Goal: Task Accomplishment & Management: Use online tool/utility

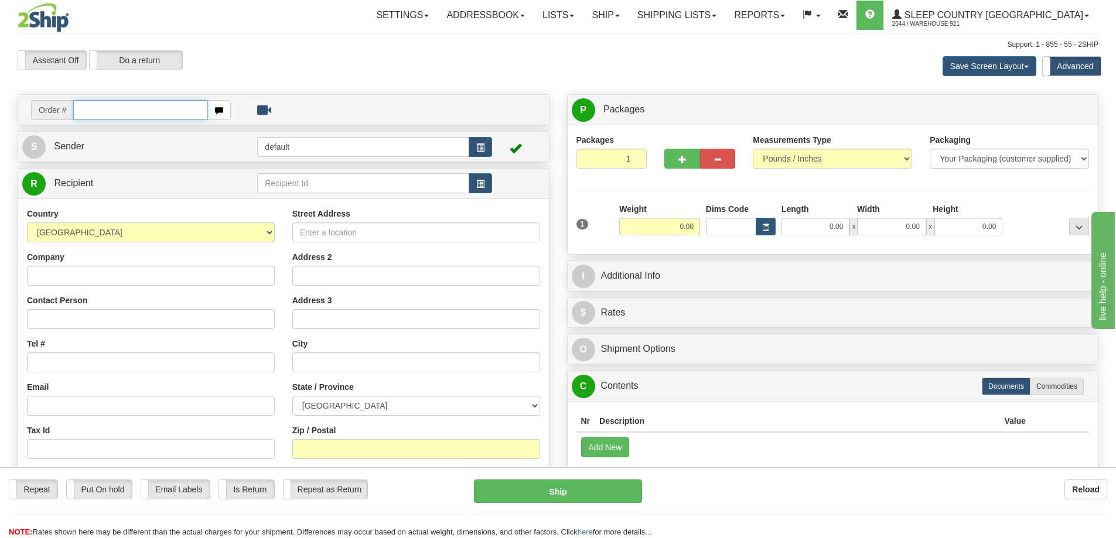
click at [117, 113] on input "text" at bounding box center [140, 110] width 135 height 20
paste input "9000I170667"
type input "9000I170667"
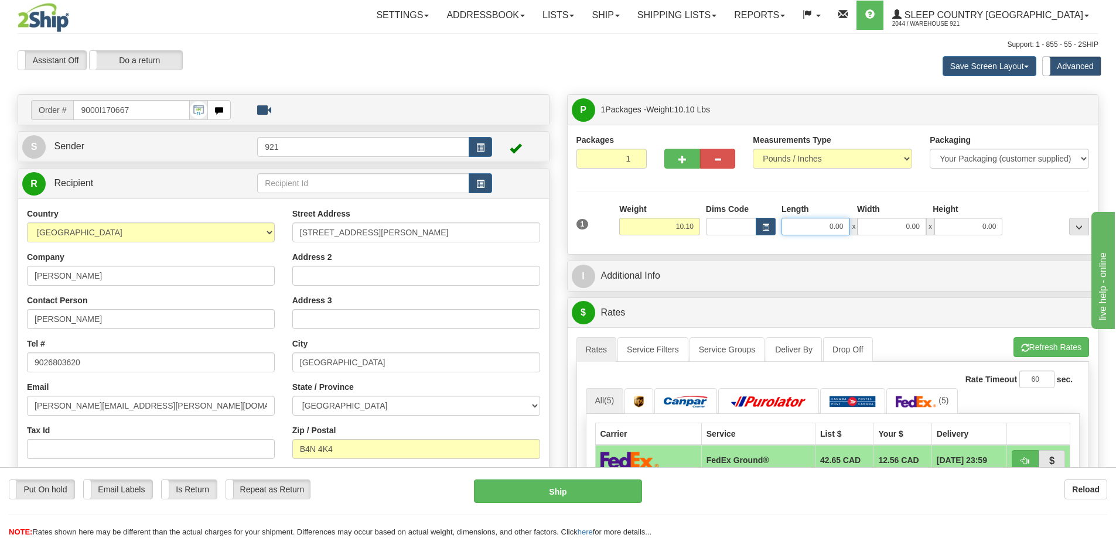
click at [819, 226] on input "0.00" at bounding box center [816, 227] width 68 height 18
type input "25.00"
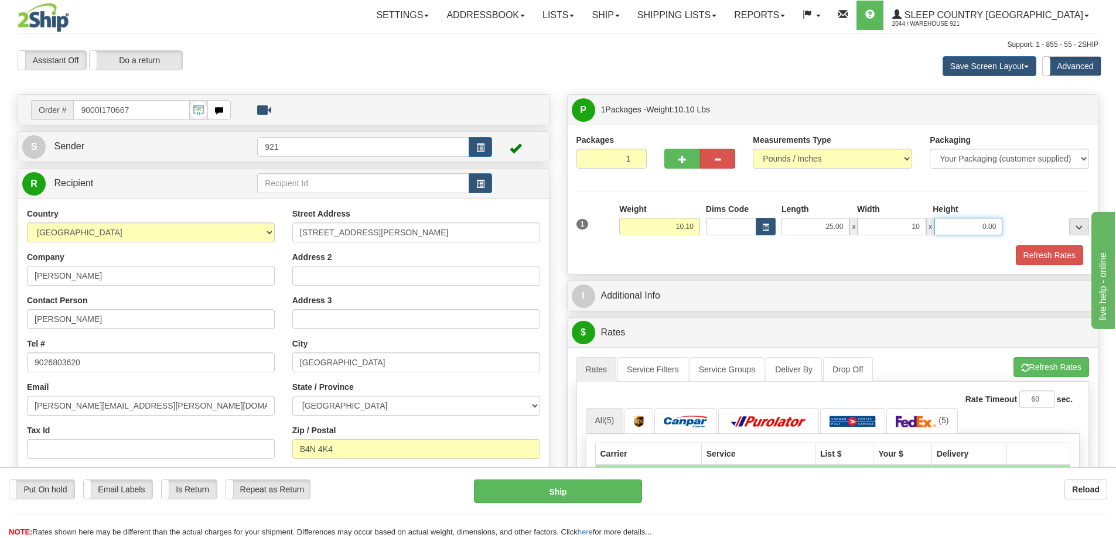
type input "10.00"
type input "16.00"
click at [1053, 361] on button "Refresh Rates" at bounding box center [1052, 367] width 76 height 20
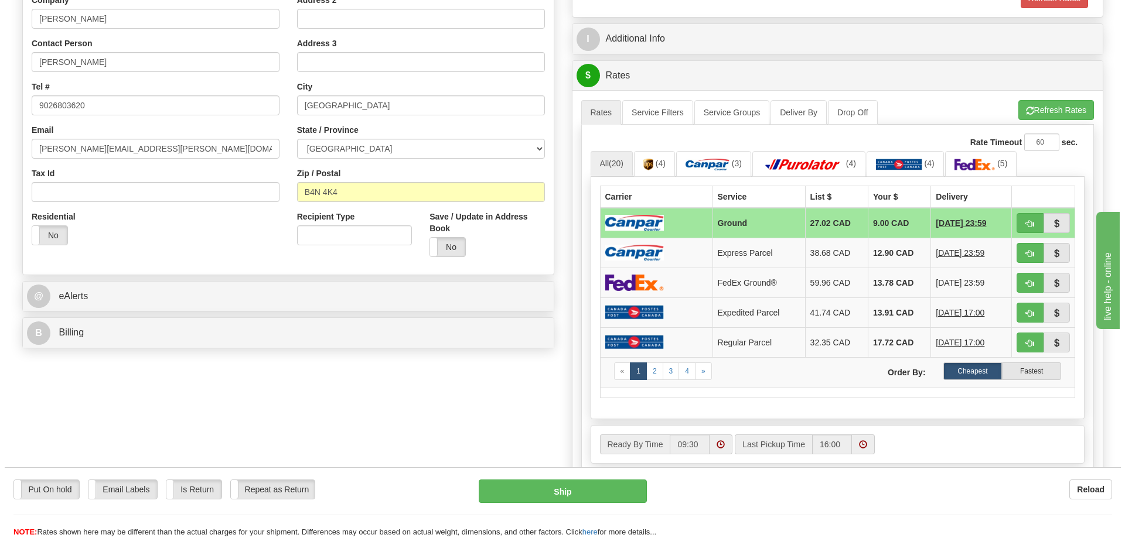
scroll to position [293, 0]
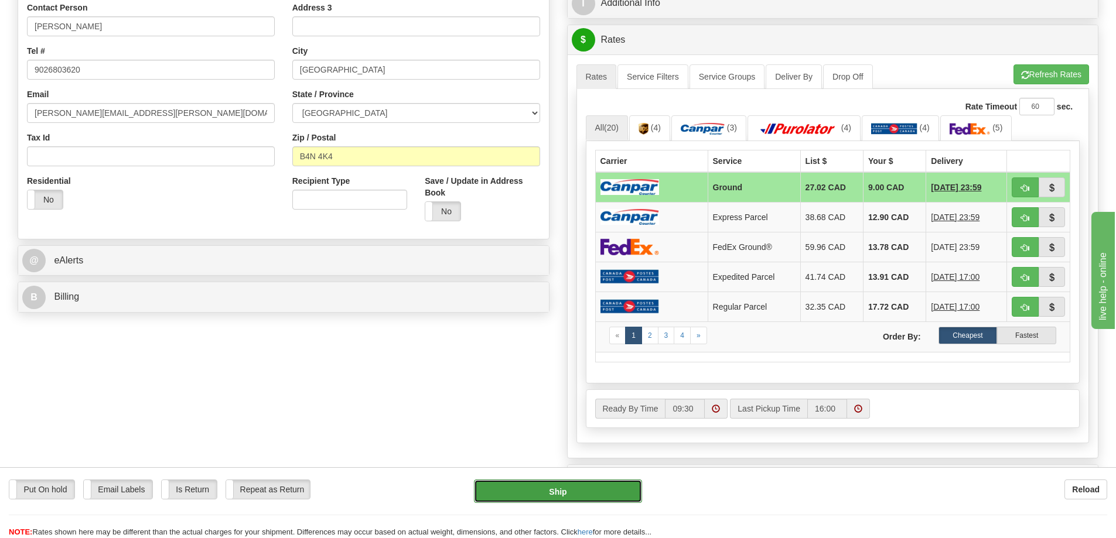
click at [563, 495] on button "Ship" at bounding box center [558, 491] width 168 height 23
type input "1"
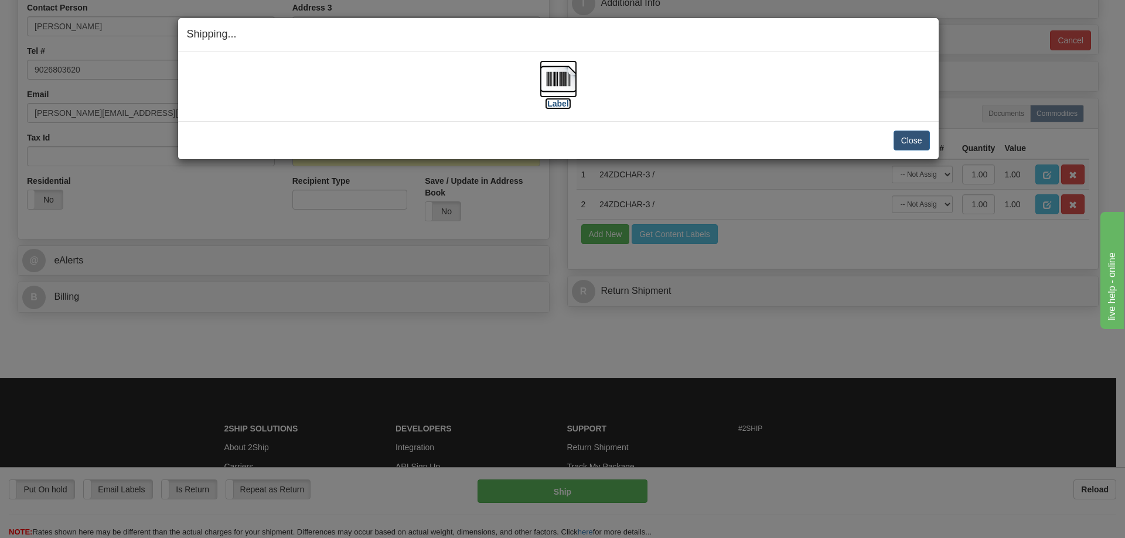
click at [564, 95] on img at bounding box center [559, 79] width 38 height 38
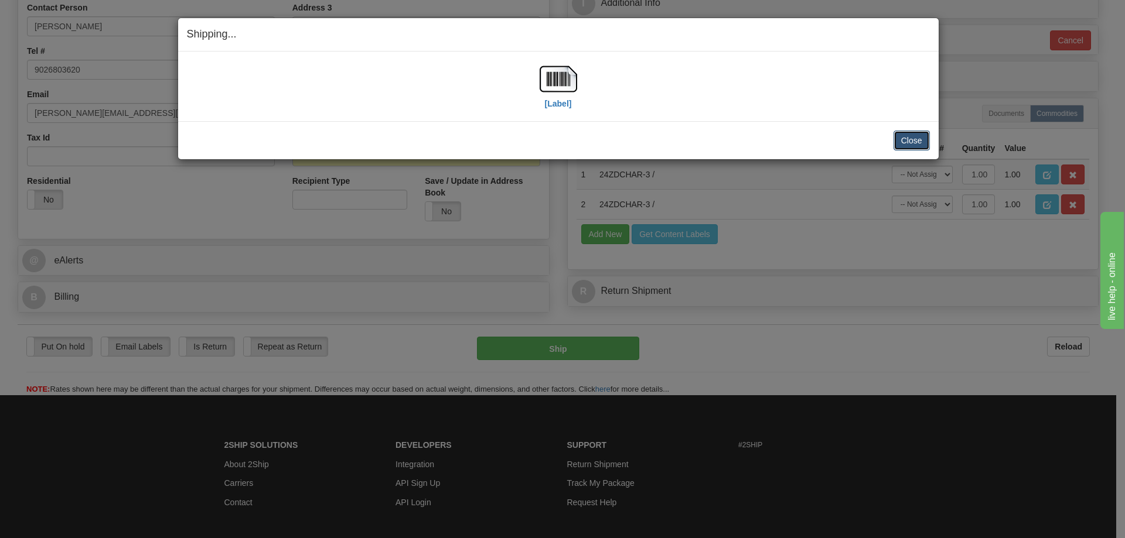
click at [904, 138] on button "Close" at bounding box center [912, 141] width 36 height 20
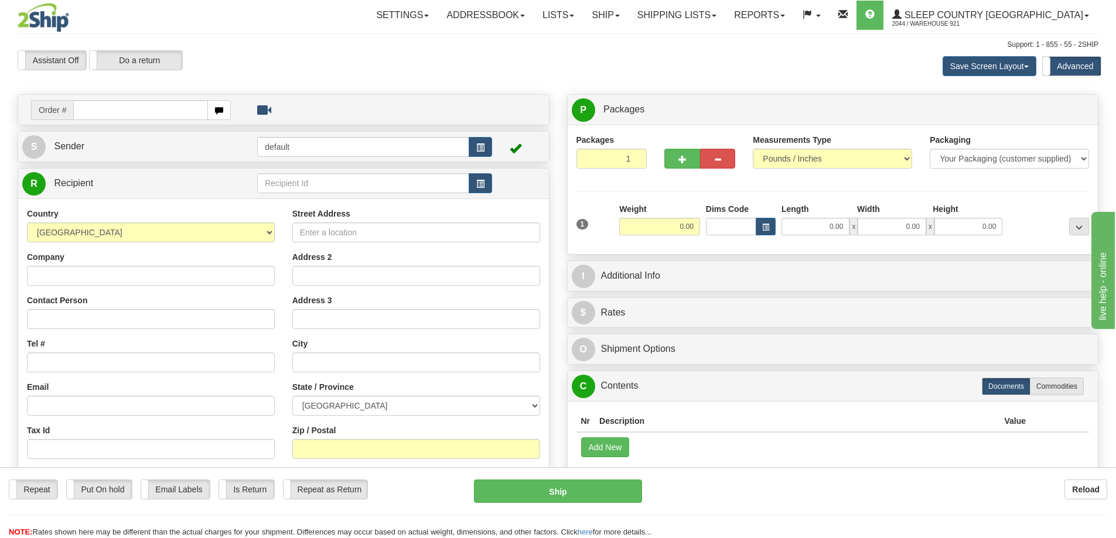
click at [96, 104] on input "text" at bounding box center [140, 110] width 135 height 20
type input "9000I172223"
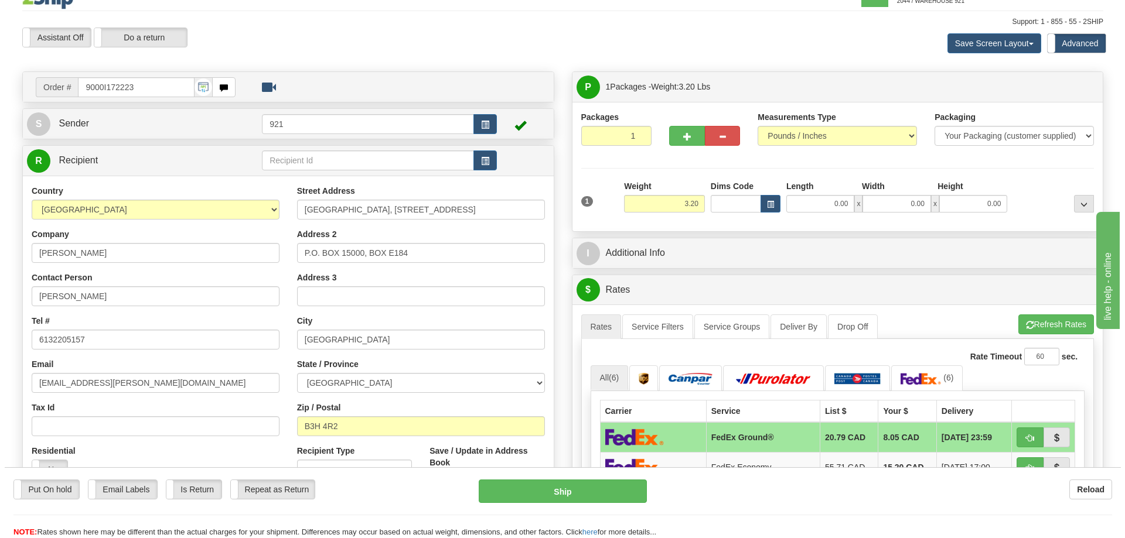
scroll to position [59, 0]
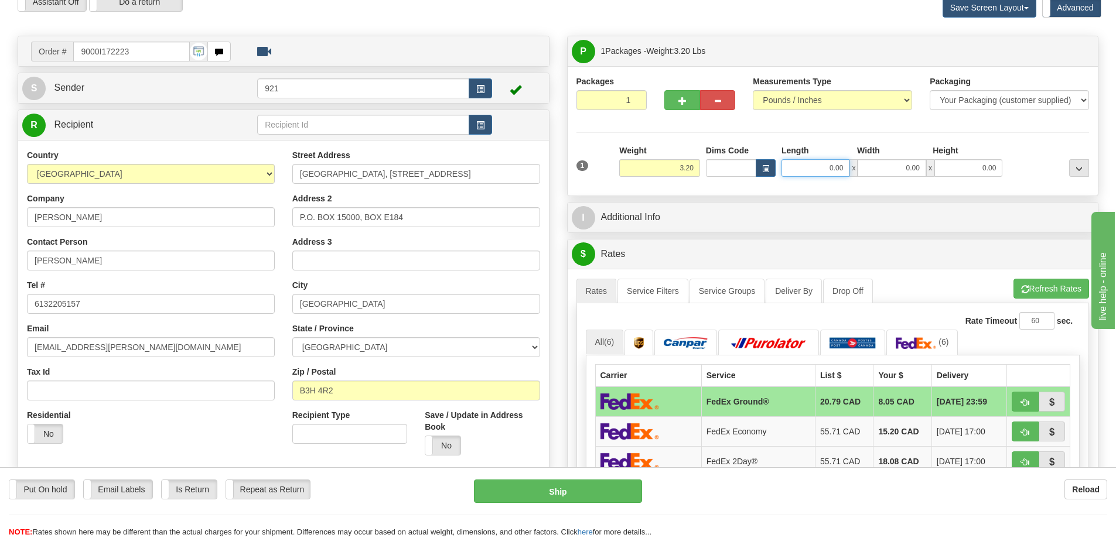
click at [827, 171] on input "0.00" at bounding box center [816, 168] width 68 height 18
type input "11.00"
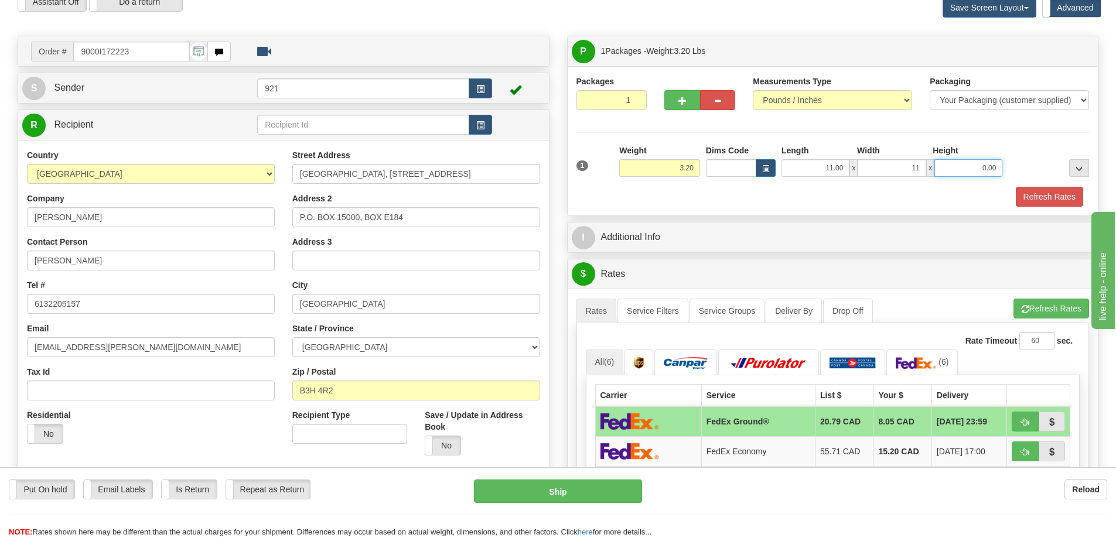
type input "11.00"
type input "20.00"
click at [1075, 305] on button "Refresh Rates" at bounding box center [1052, 309] width 76 height 20
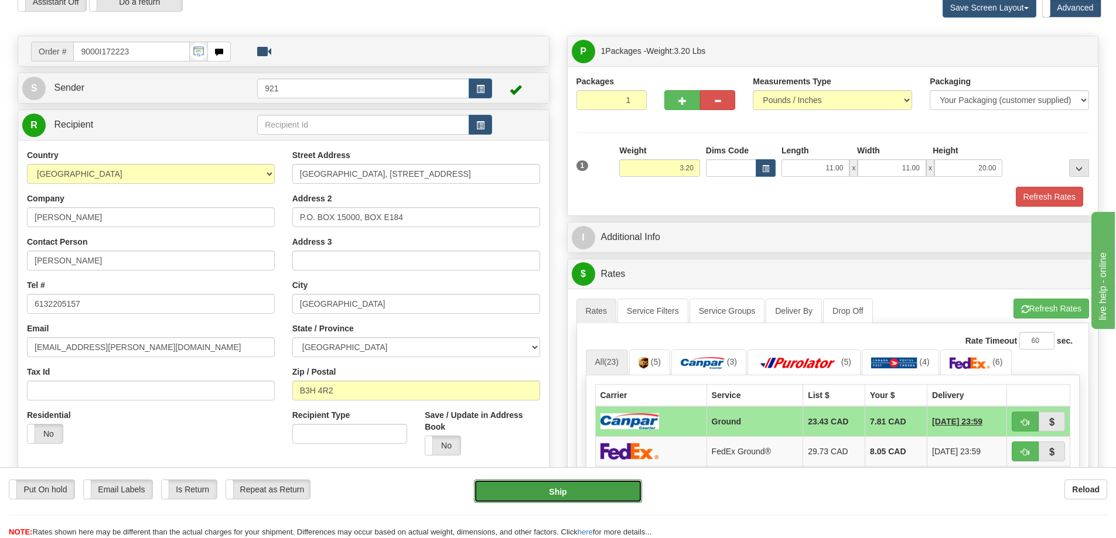
click at [566, 497] on button "Ship" at bounding box center [558, 491] width 168 height 23
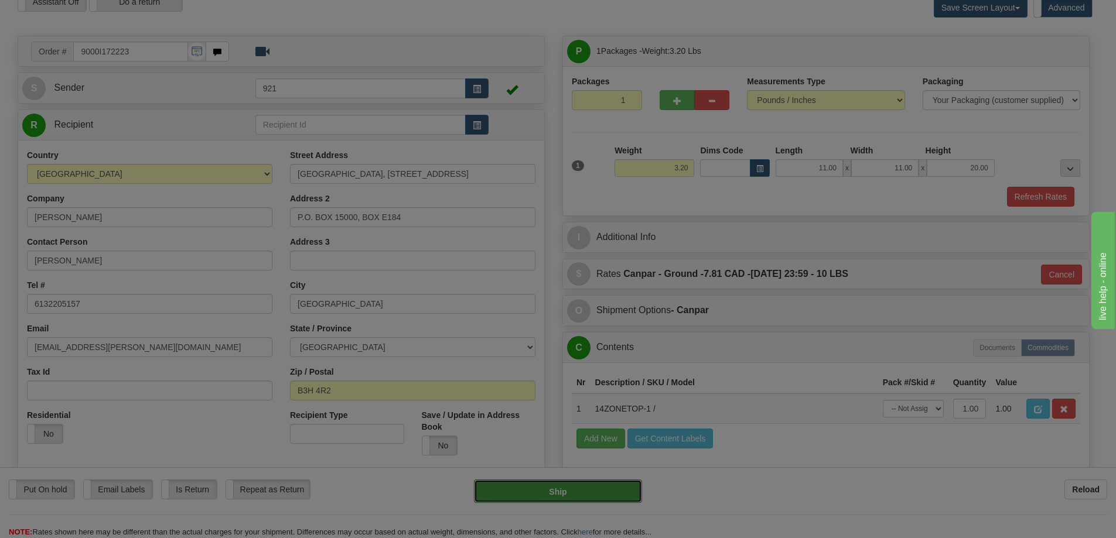
type input "1"
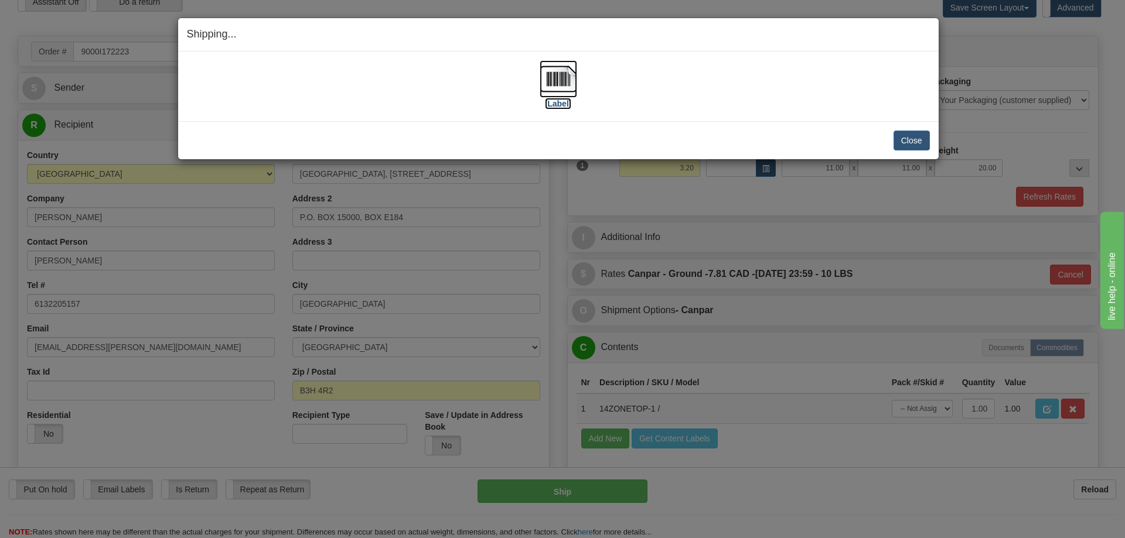
click at [561, 101] on label "[Label]" at bounding box center [558, 104] width 27 height 12
